Goal: Find specific page/section: Find specific page/section

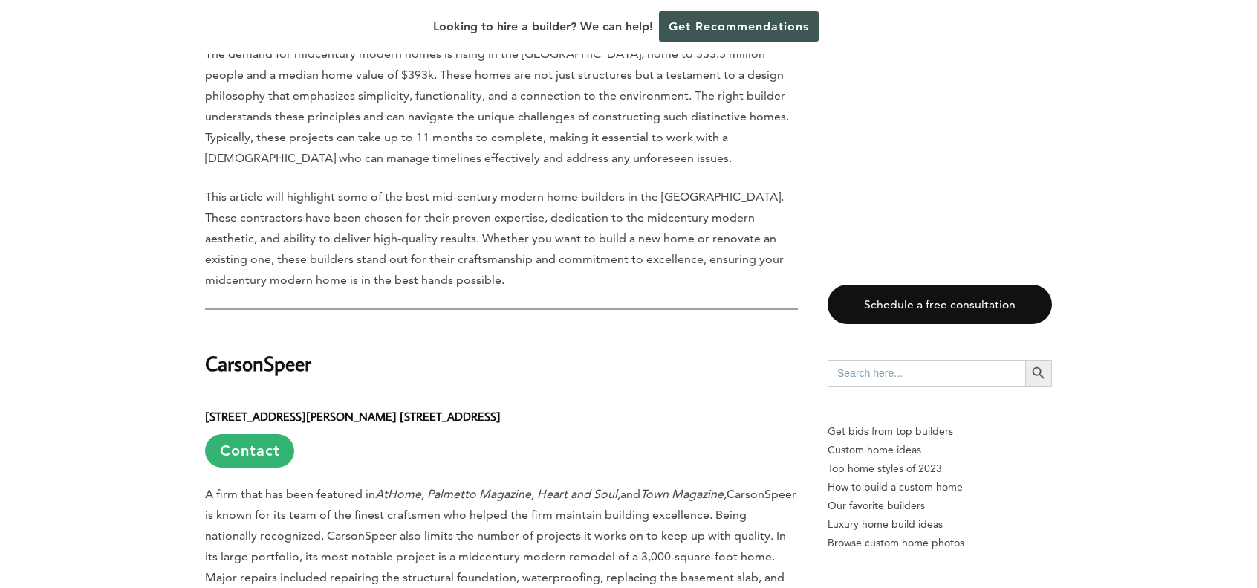
scroll to position [951, 0]
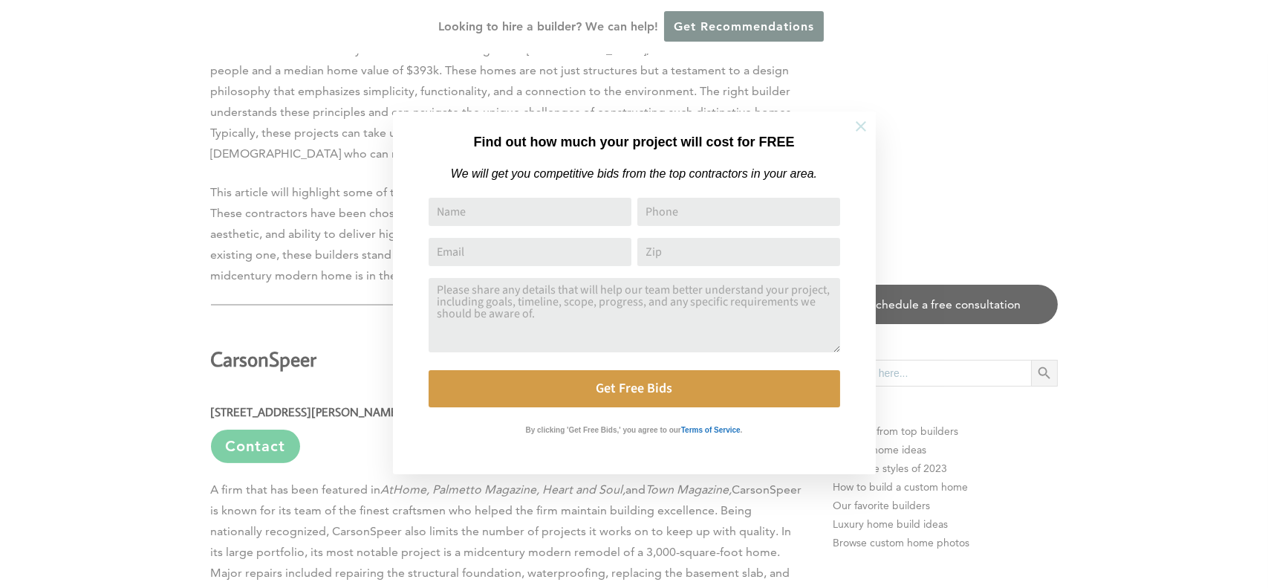
click at [858, 127] on icon at bounding box center [861, 126] width 16 height 16
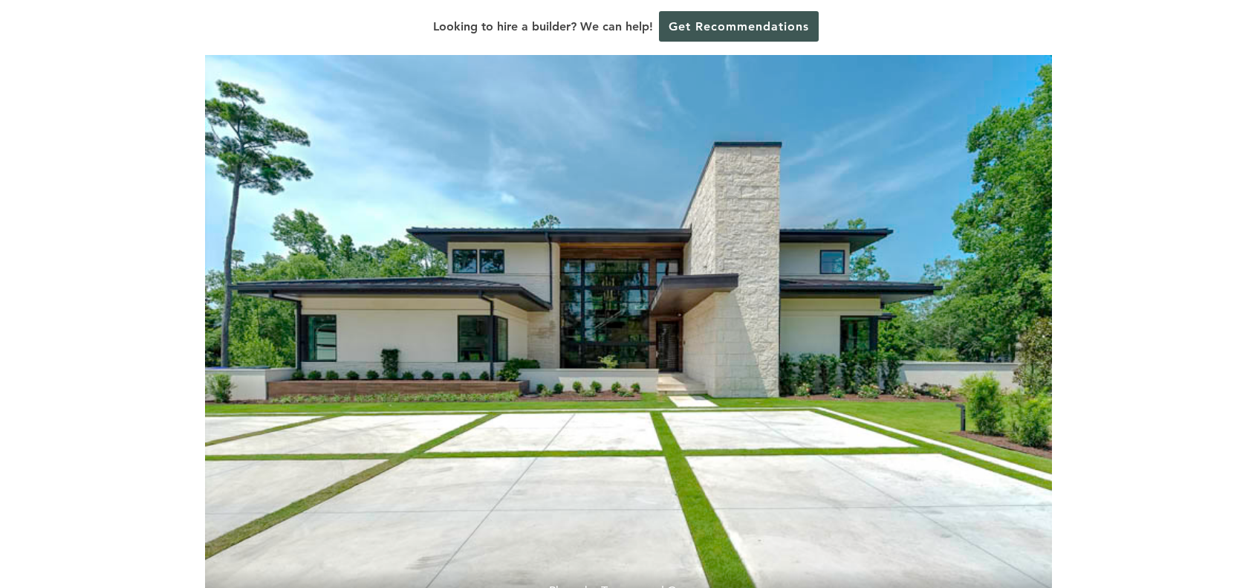
scroll to position [0, 0]
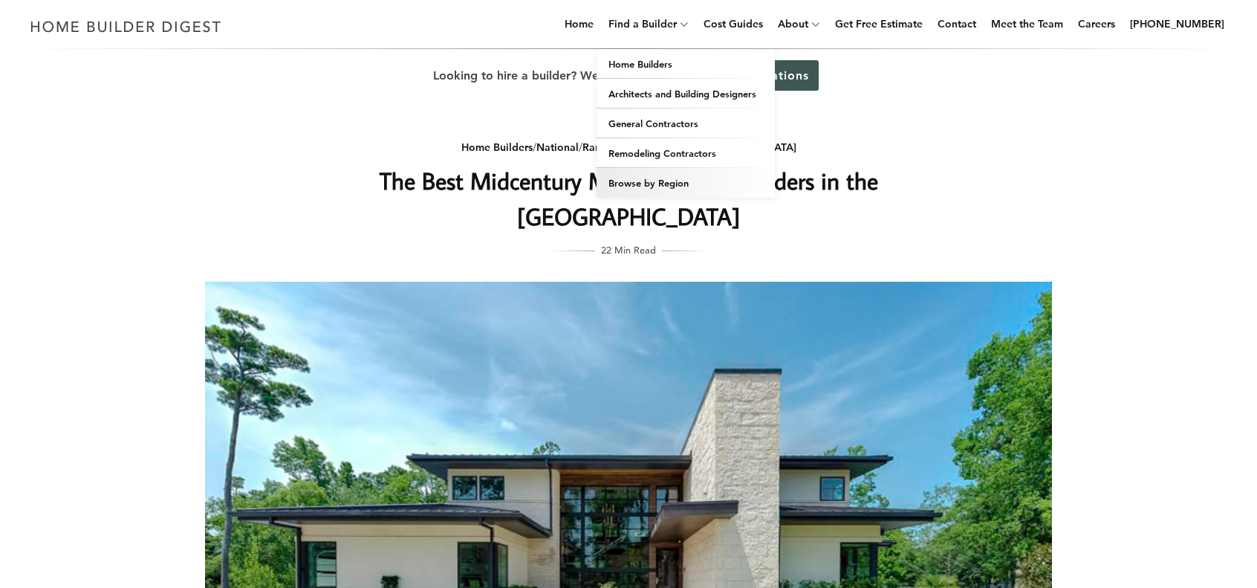
click at [678, 186] on link "Browse by Region" at bounding box center [686, 183] width 178 height 30
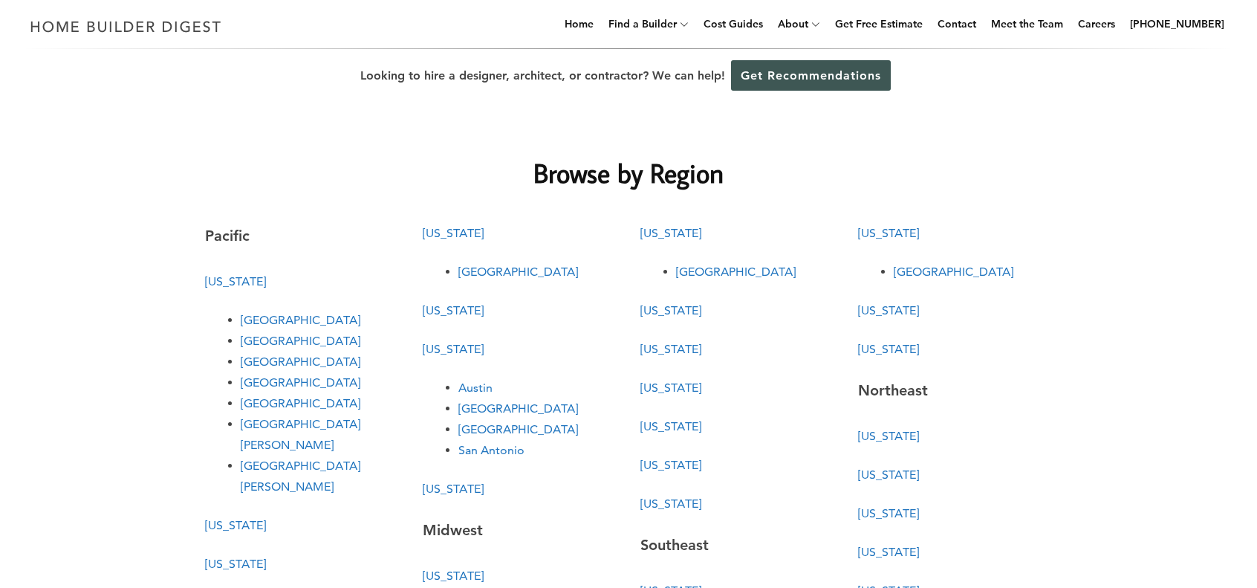
click at [887, 315] on link "[US_STATE]" at bounding box center [888, 310] width 61 height 14
